Goal: Information Seeking & Learning: Learn about a topic

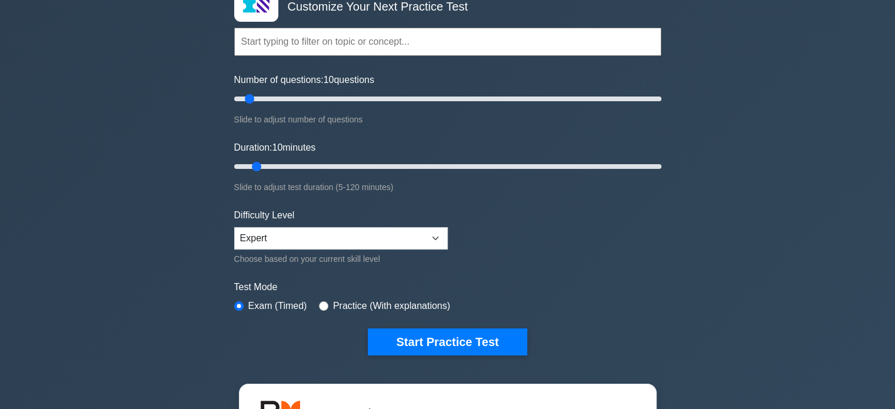
scroll to position [235, 0]
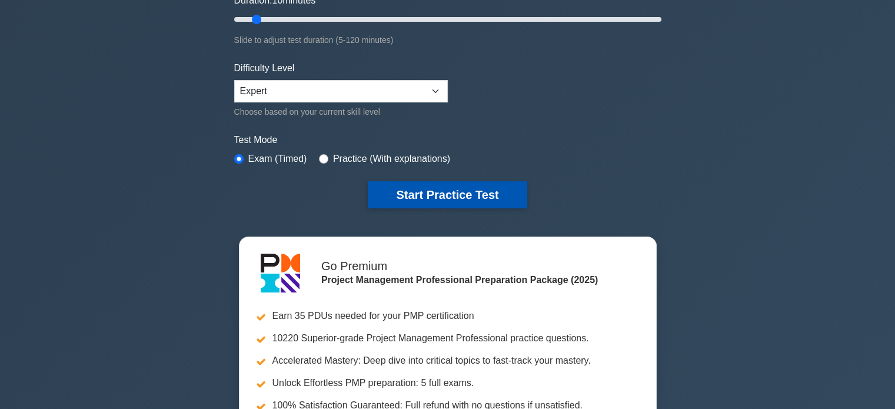
click at [445, 194] on button "Start Practice Test" at bounding box center [447, 194] width 159 height 27
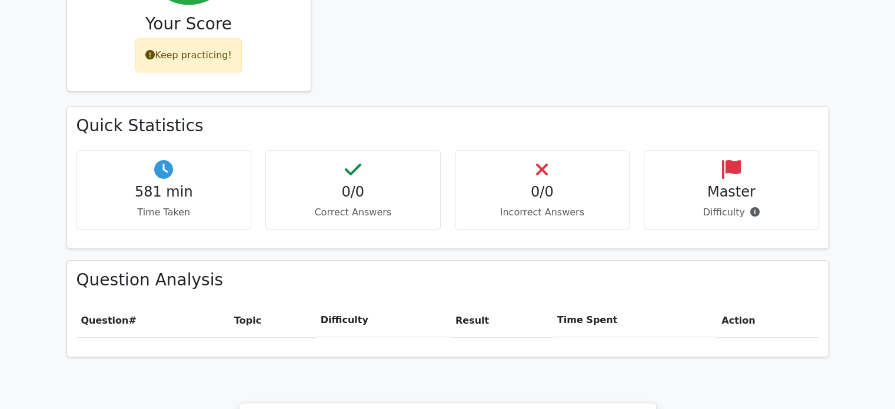
scroll to position [588, 0]
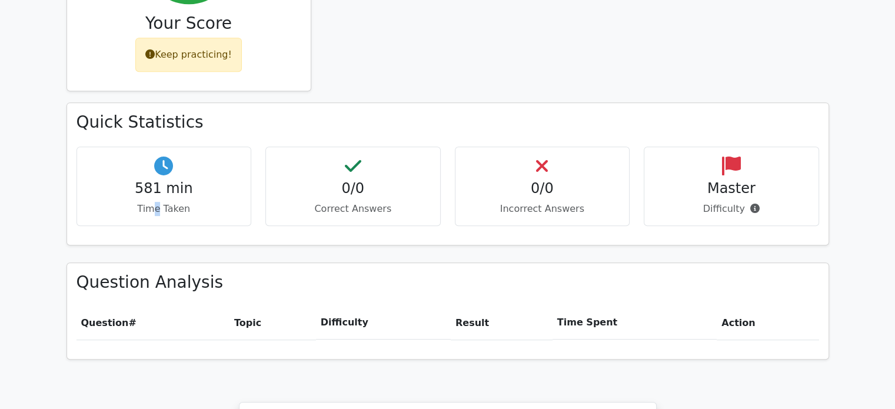
click at [158, 185] on div "581 min Time Taken 0/0 Correct Answers 0/0 Incorrect Answers Master" at bounding box center [447, 190] width 757 height 89
click at [92, 202] on p "Time Taken" at bounding box center [163, 209] width 155 height 14
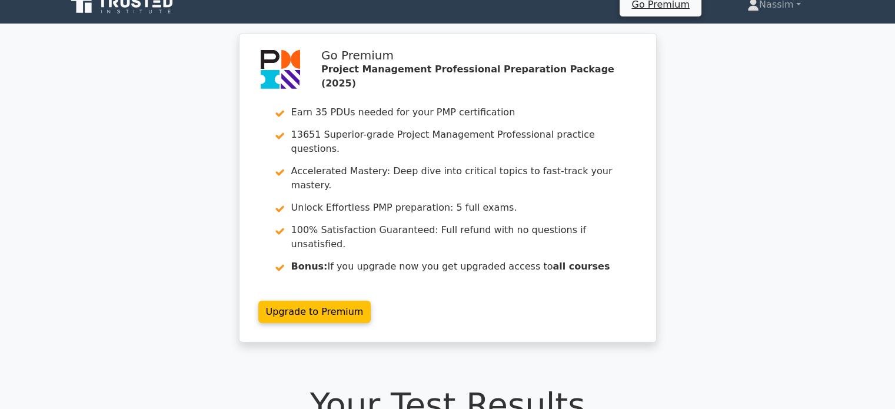
scroll to position [0, 0]
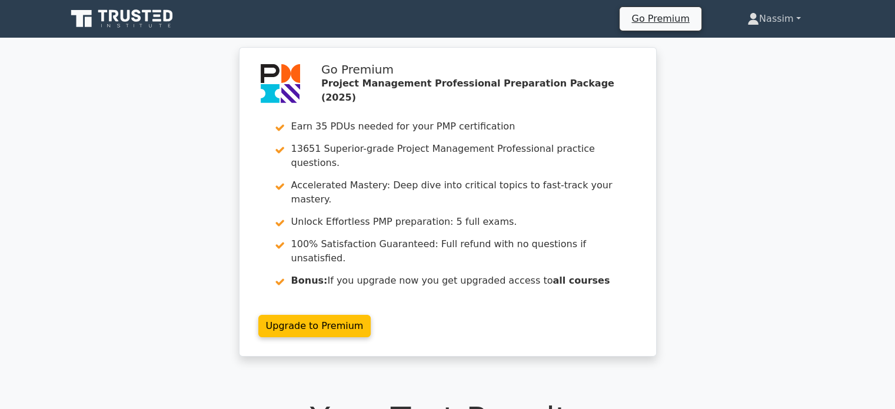
click at [778, 26] on link "Nassim" at bounding box center [774, 19] width 110 height 24
click at [144, 16] on icon at bounding box center [122, 19] width 113 height 22
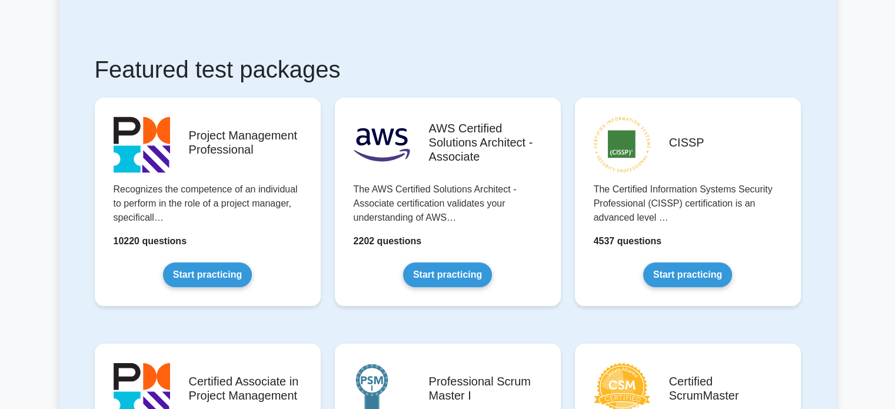
scroll to position [235, 0]
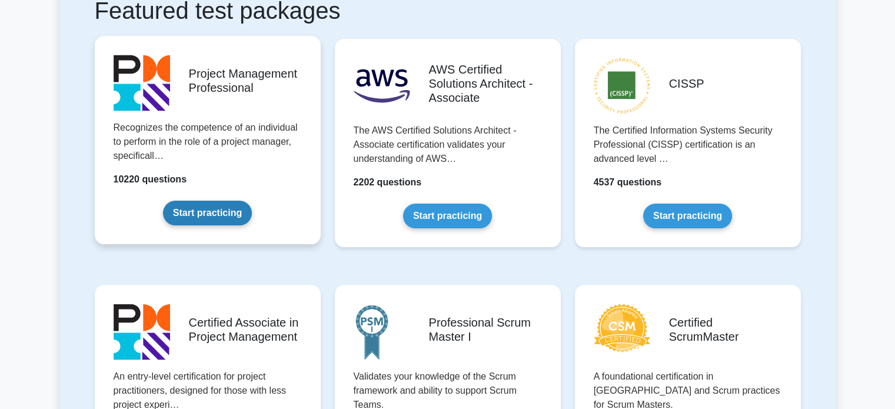
click at [211, 206] on link "Start practicing" at bounding box center [207, 213] width 89 height 25
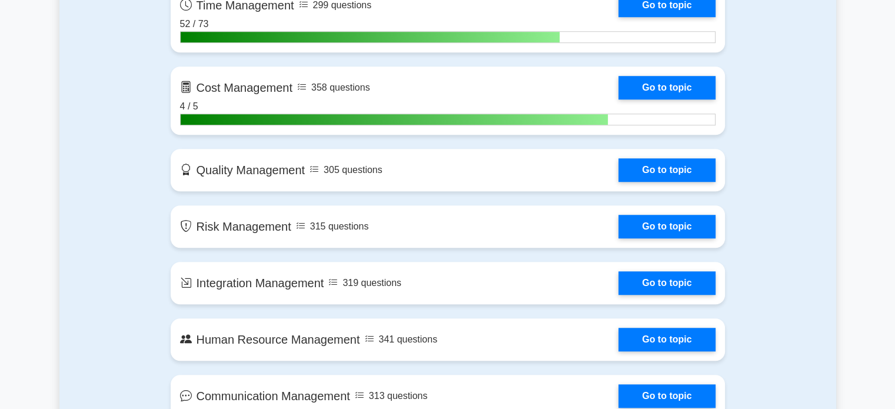
scroll to position [1000, 0]
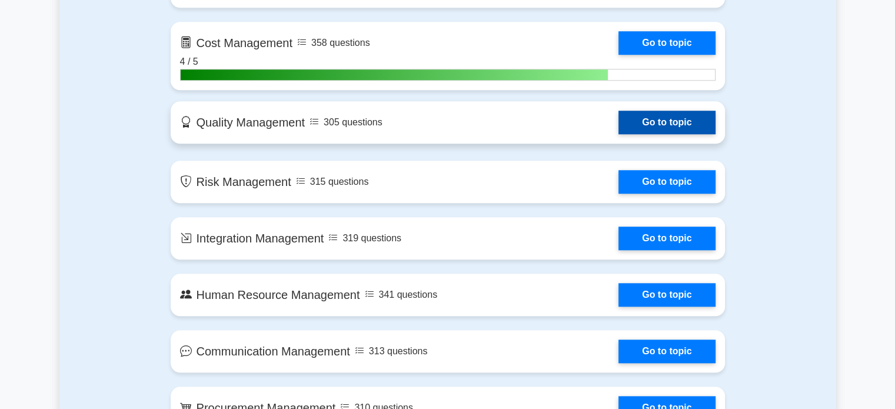
click at [618, 124] on link "Go to topic" at bounding box center [666, 123] width 96 height 24
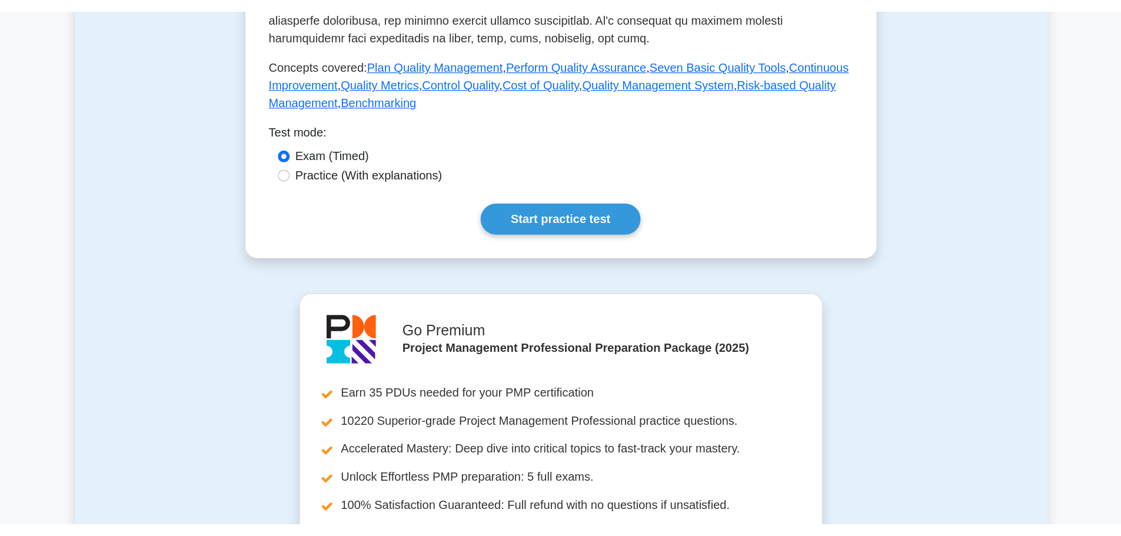
scroll to position [529, 0]
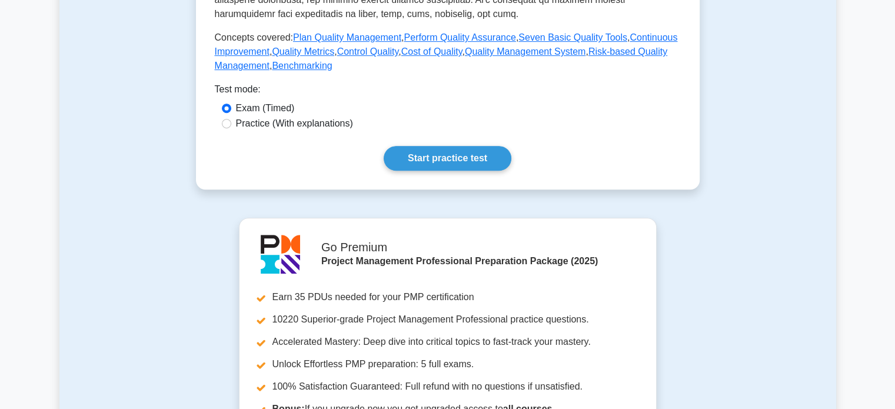
click at [842, 170] on main "Back to Project Management Professional (PMP) Test Flashcards Quality Managemen…" at bounding box center [447, 87] width 895 height 1159
